Goal: Information Seeking & Learning: Learn about a topic

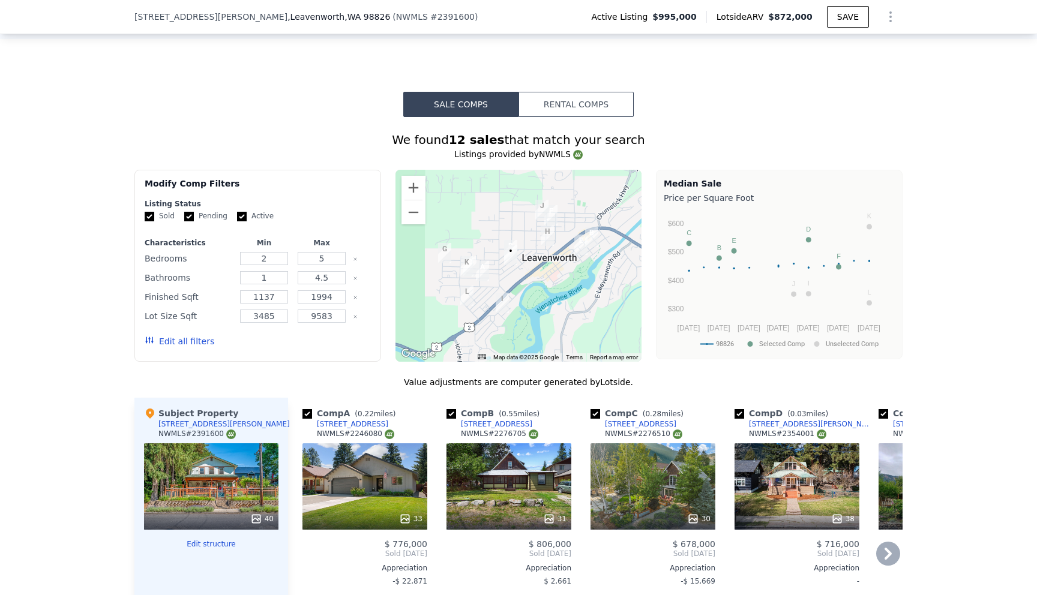
scroll to position [910, 0]
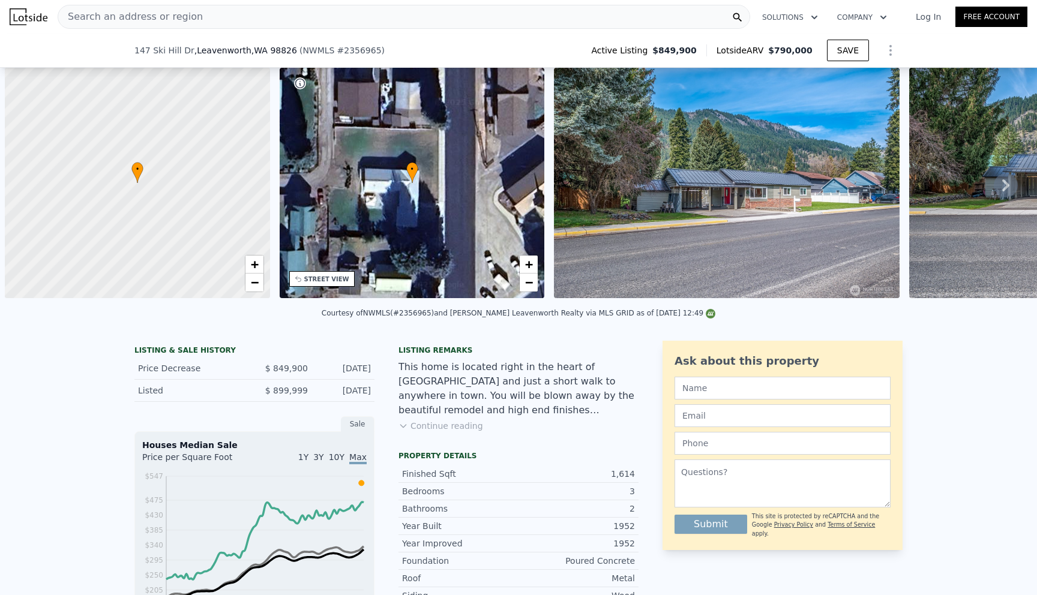
select select "30"
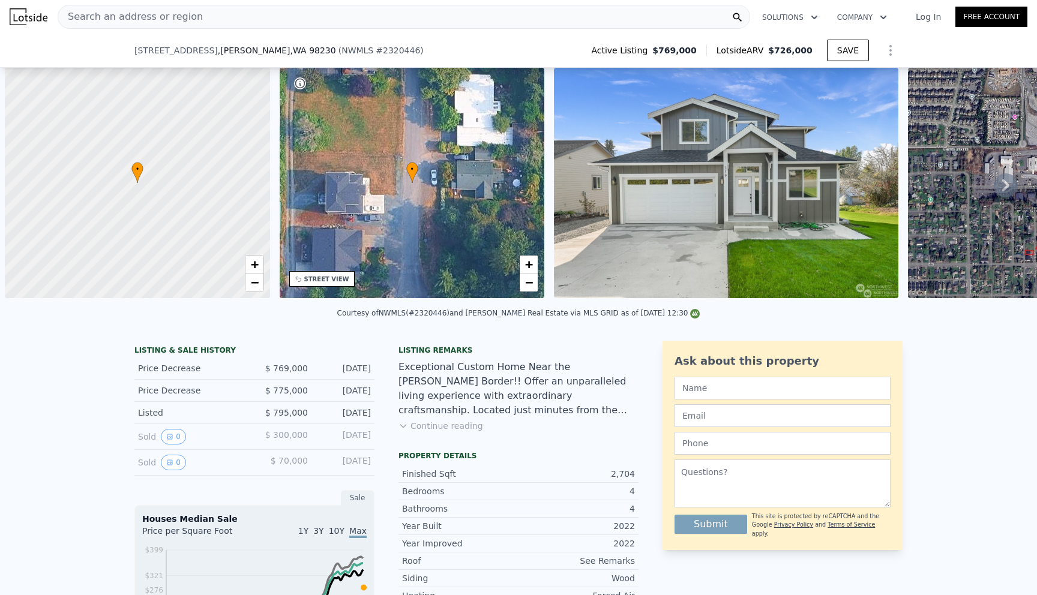
select select "30"
